Goal: Use online tool/utility: Utilize a website feature to perform a specific function

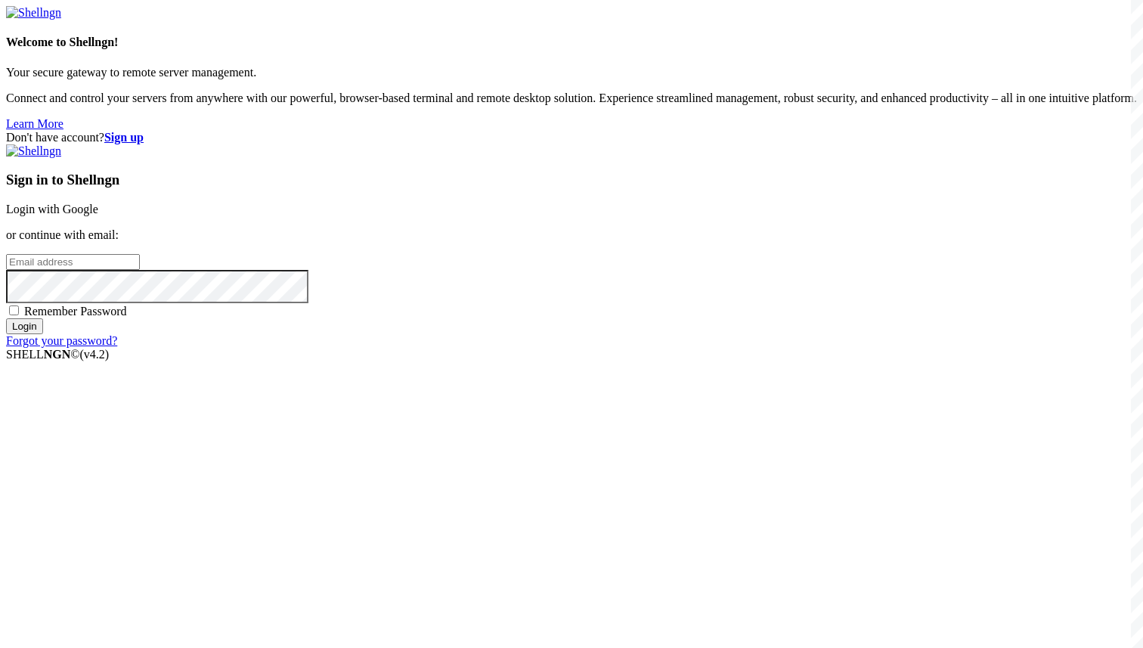
click at [140, 270] on input "email" at bounding box center [73, 262] width 134 height 16
paste input "[URL][DOMAIN_NAME]"
type input "[URL][DOMAIN_NAME]"
click at [140, 270] on input "email" at bounding box center [73, 262] width 134 height 16
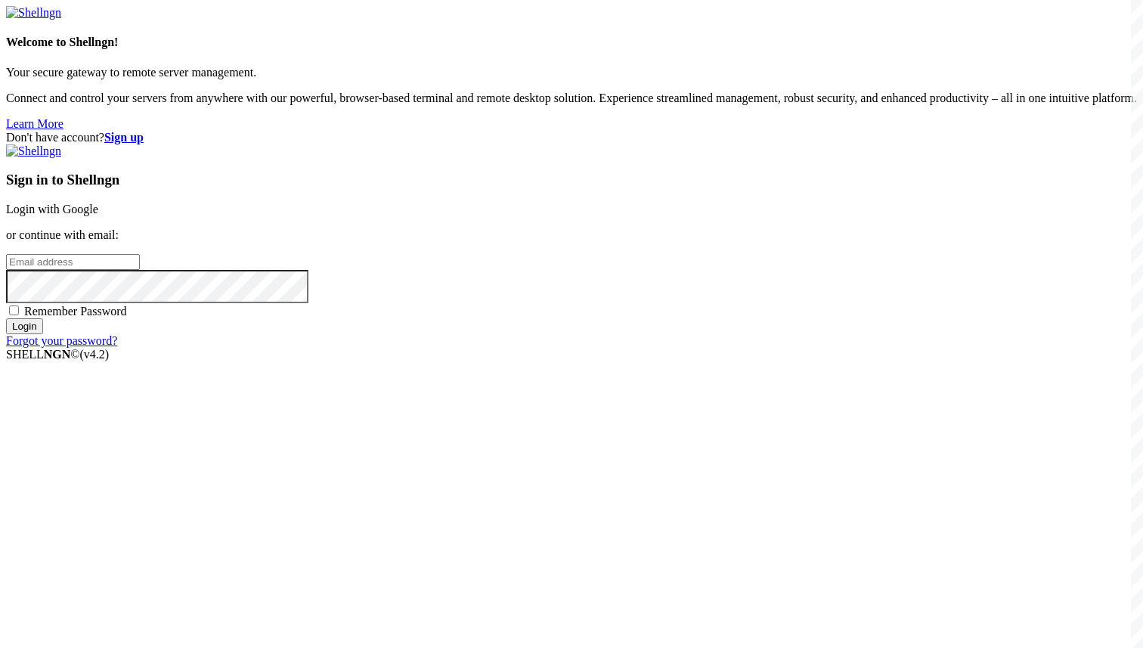
paste input "[EMAIL_ADDRESS][DOMAIN_NAME]"
type input "[EMAIL_ADDRESS][DOMAIN_NAME]"
click at [43, 334] on input "Login" at bounding box center [24, 326] width 37 height 16
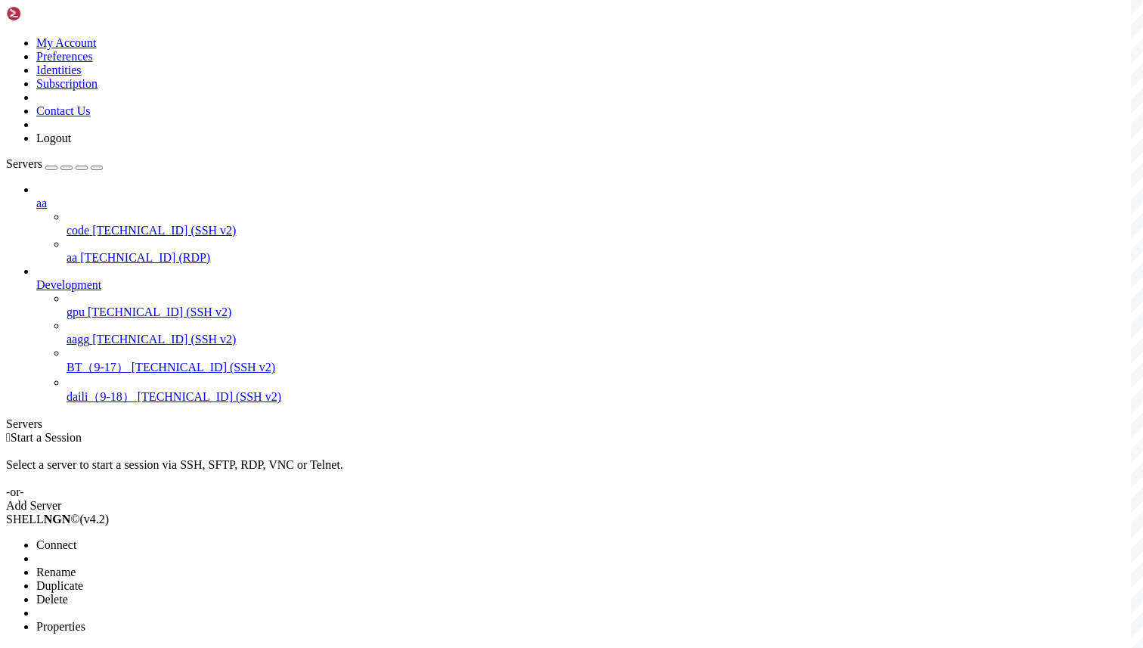
click at [76, 538] on span "Connect" at bounding box center [56, 544] width 40 height 13
